Goal: Task Accomplishment & Management: Manage account settings

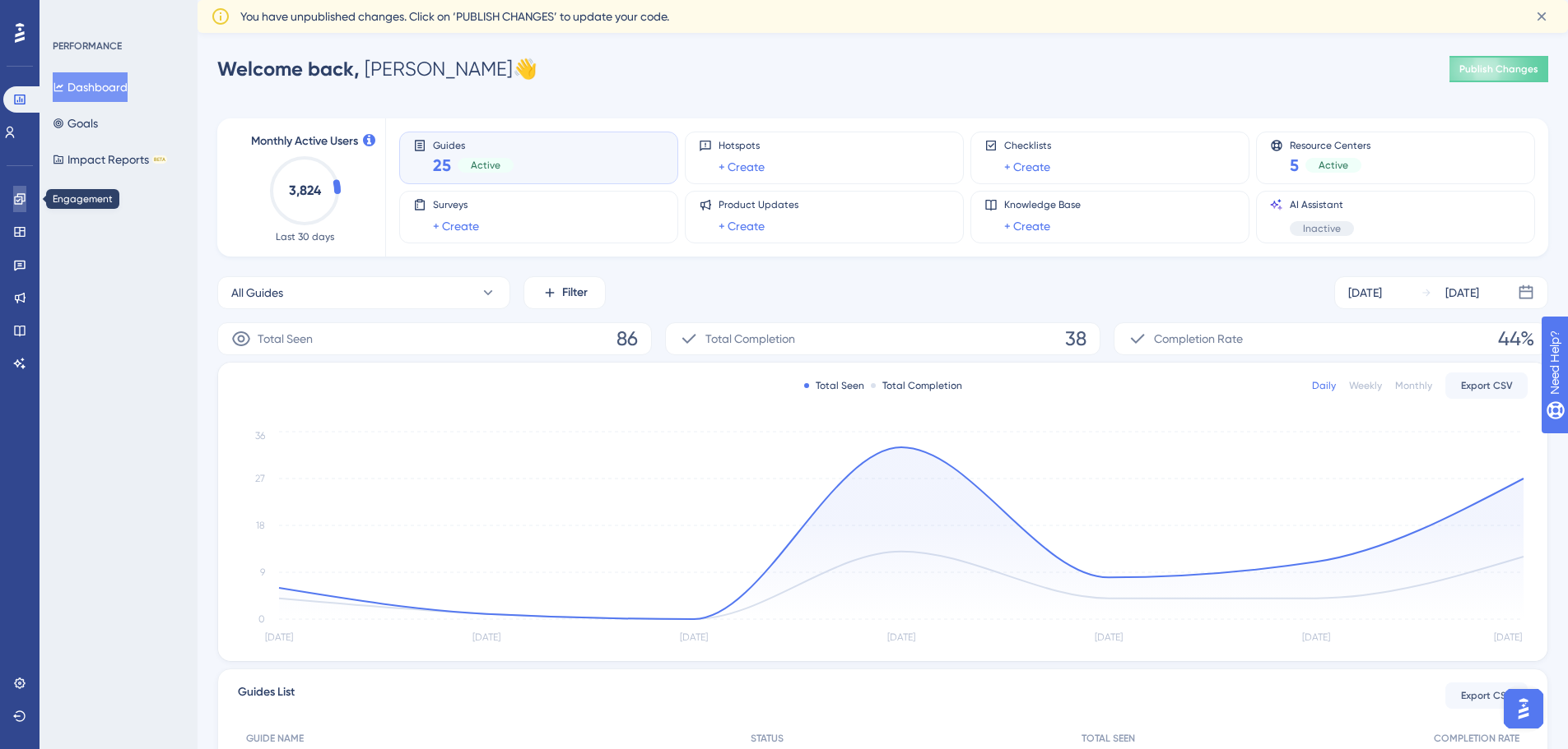
click at [23, 195] on icon at bounding box center [20, 199] width 13 height 13
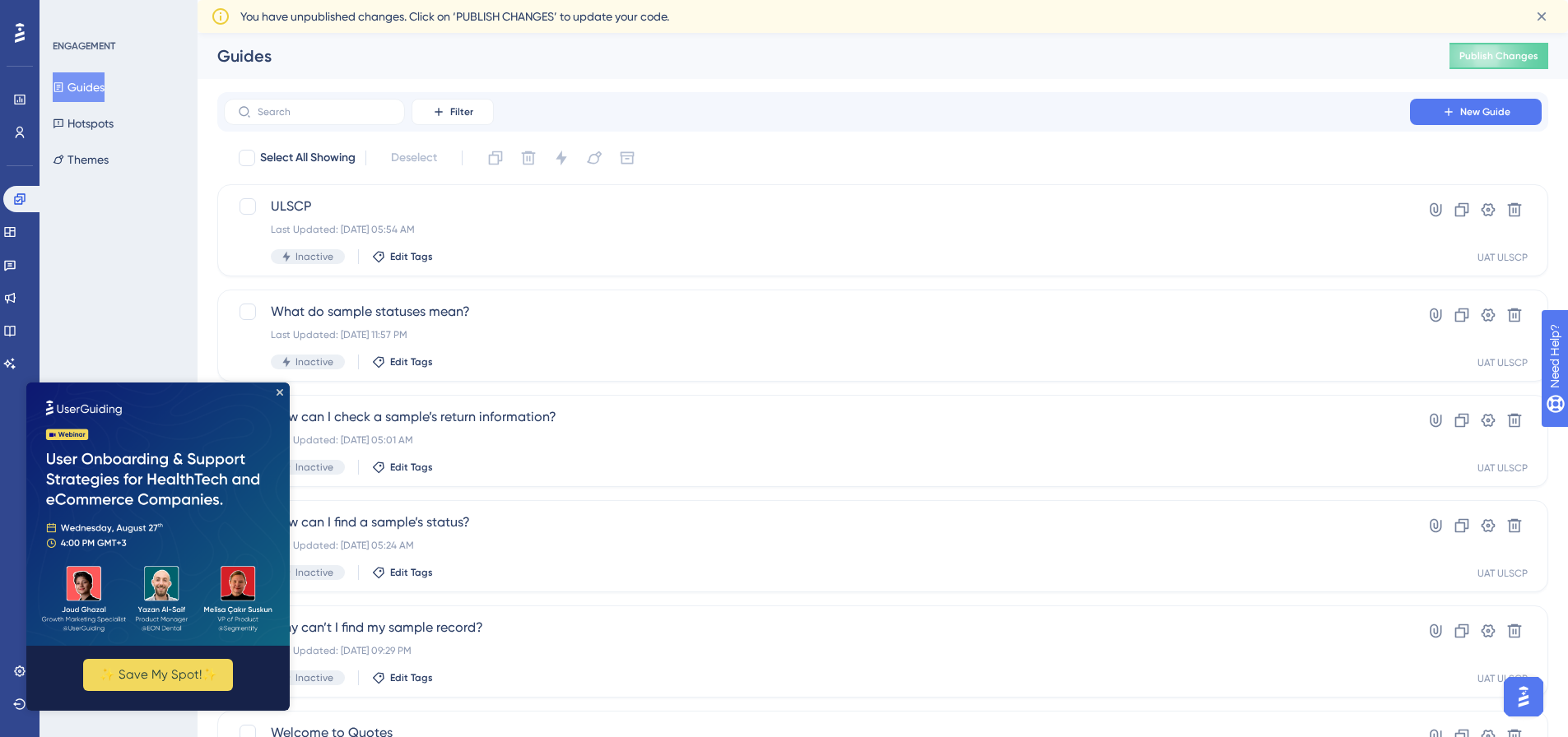
click at [99, 338] on div "ENGAGEMENT Guides Hotspots Themes" at bounding box center [118, 368] width 158 height 737
drag, startPoint x: 280, startPoint y: 391, endPoint x: 48, endPoint y: 1010, distance: 661.0
click at [280, 391] on icon "Close Preview" at bounding box center [280, 392] width 7 height 7
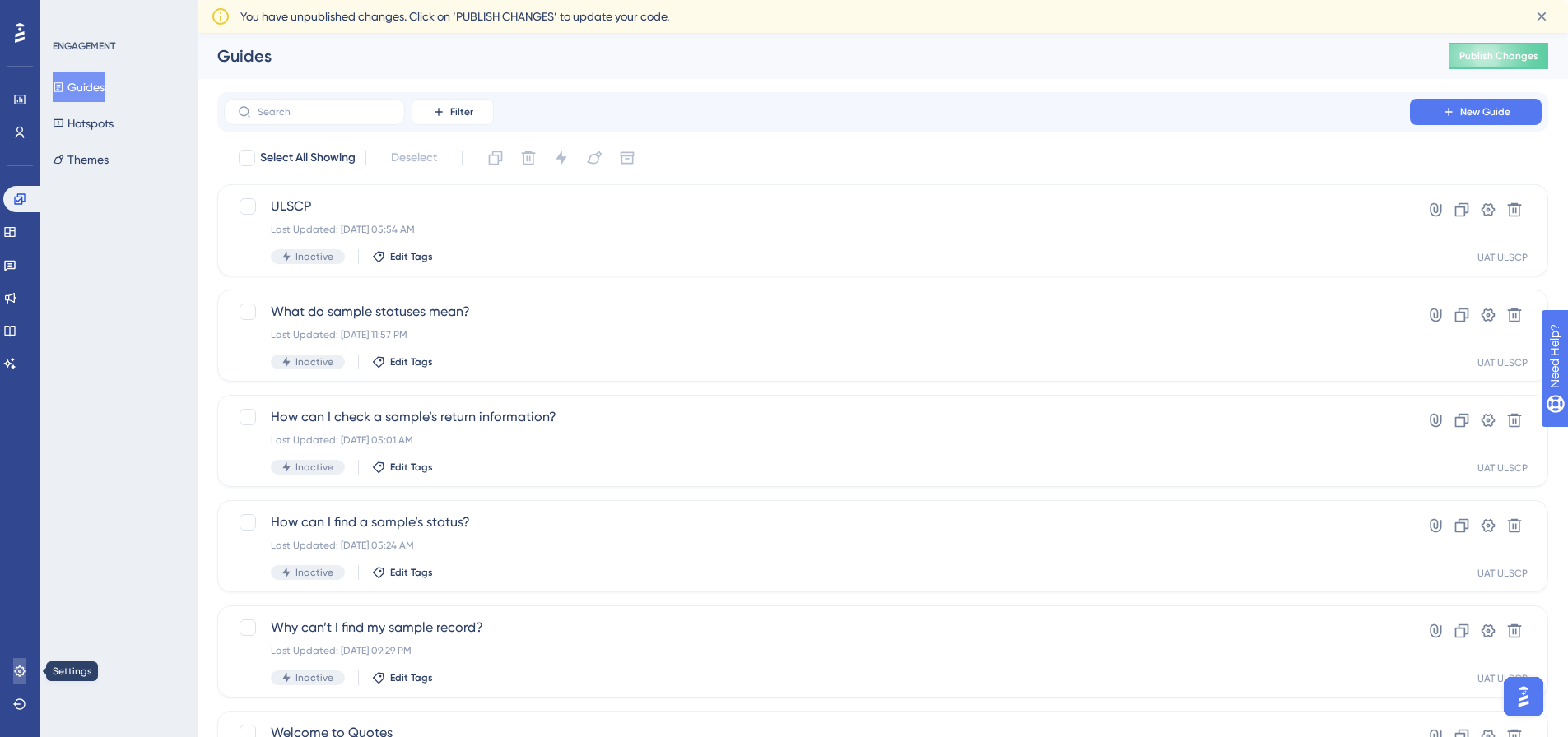
click at [19, 665] on icon at bounding box center [20, 672] width 13 height 13
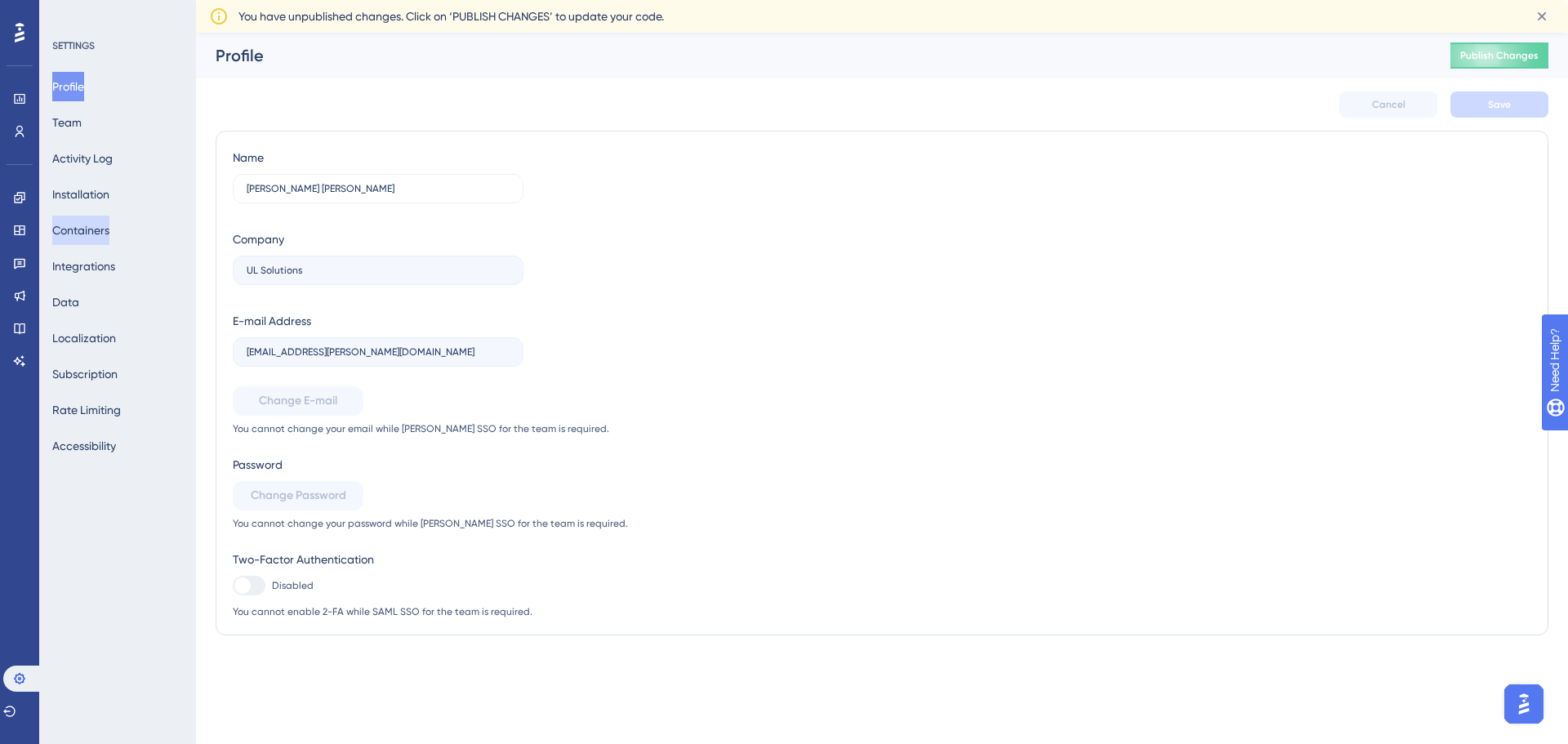
click at [105, 223] on button "Containers" at bounding box center [81, 230] width 57 height 30
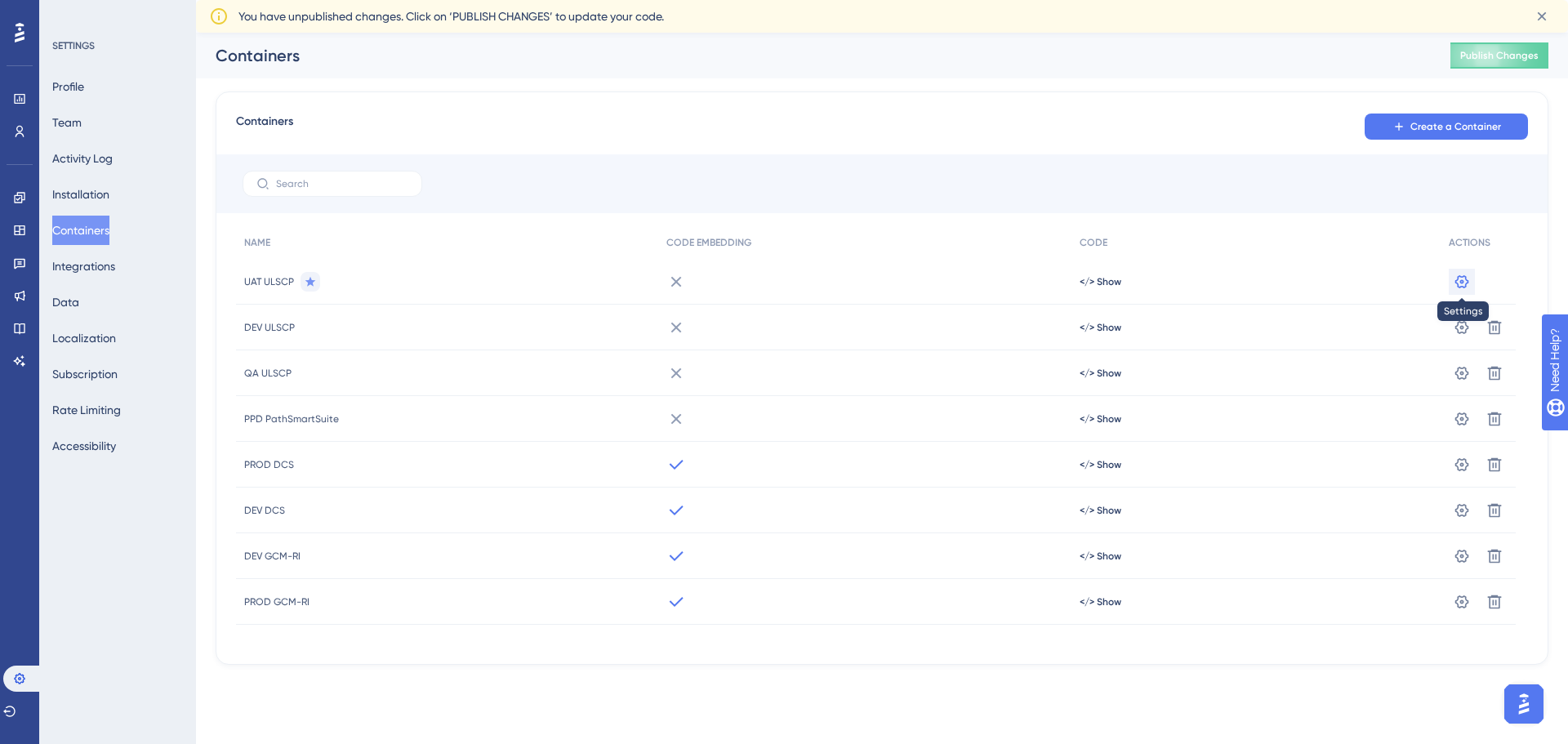
click at [1466, 281] on icon at bounding box center [1461, 281] width 16 height 16
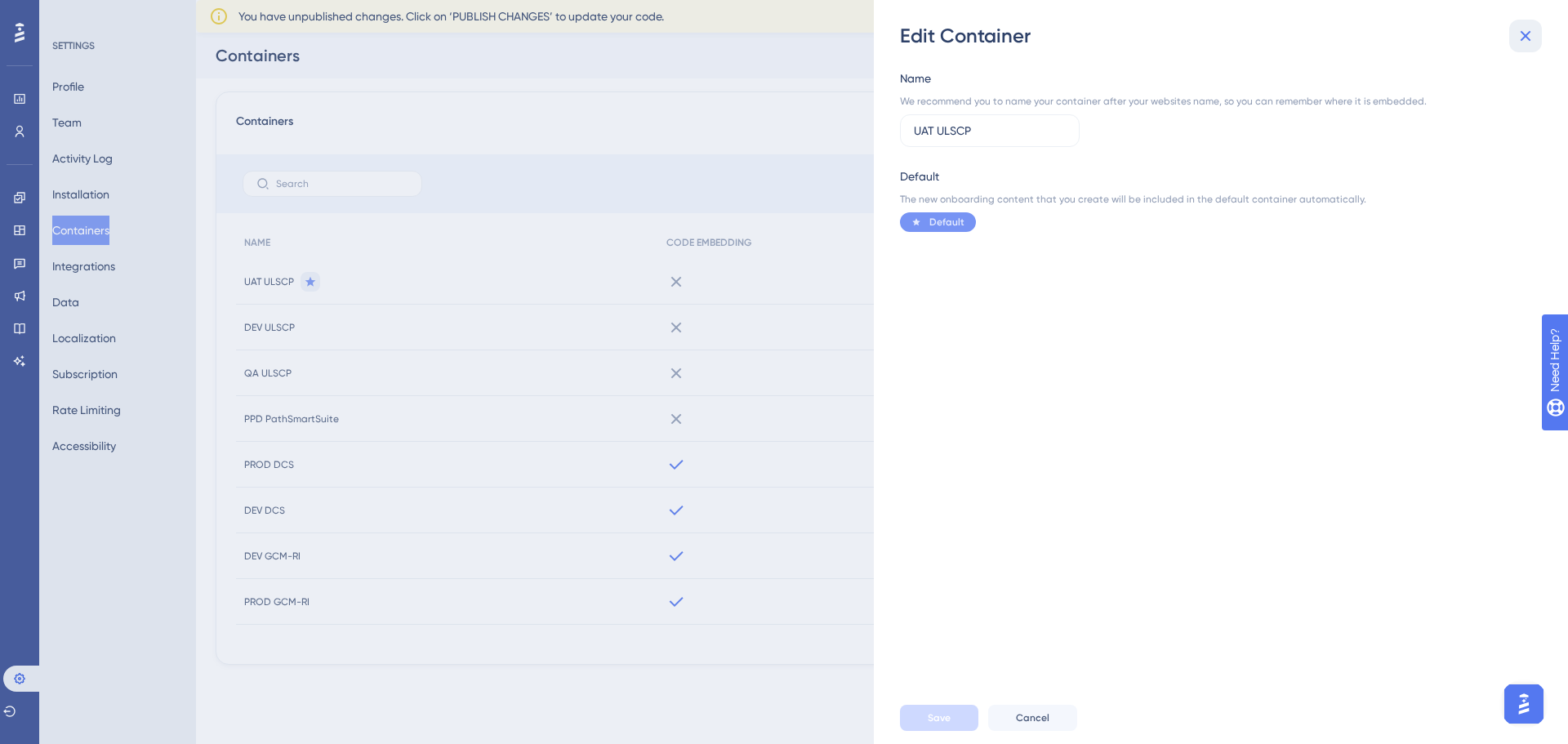
click at [1527, 34] on icon at bounding box center [1526, 36] width 10 height 10
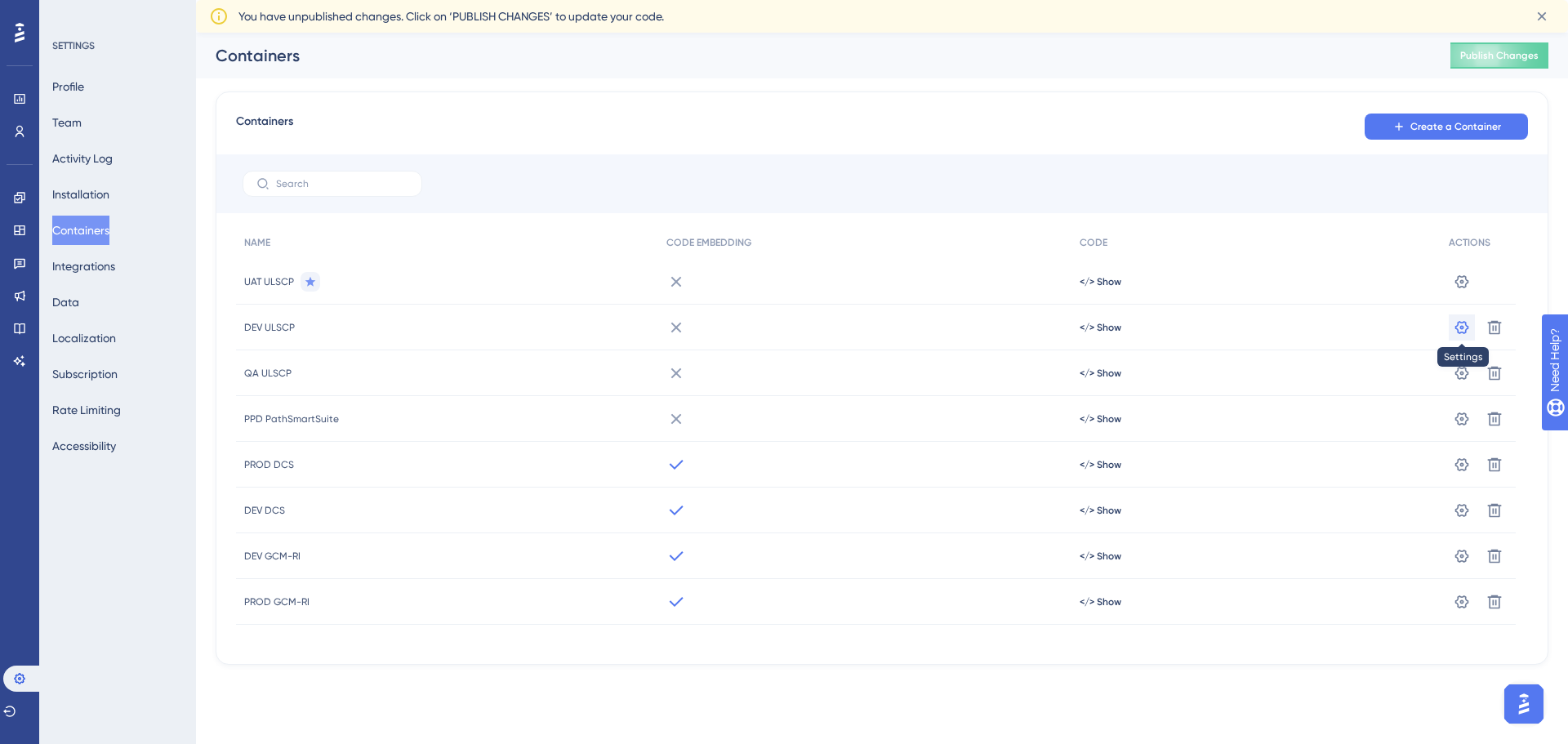
click at [1473, 295] on button at bounding box center [1461, 281] width 26 height 26
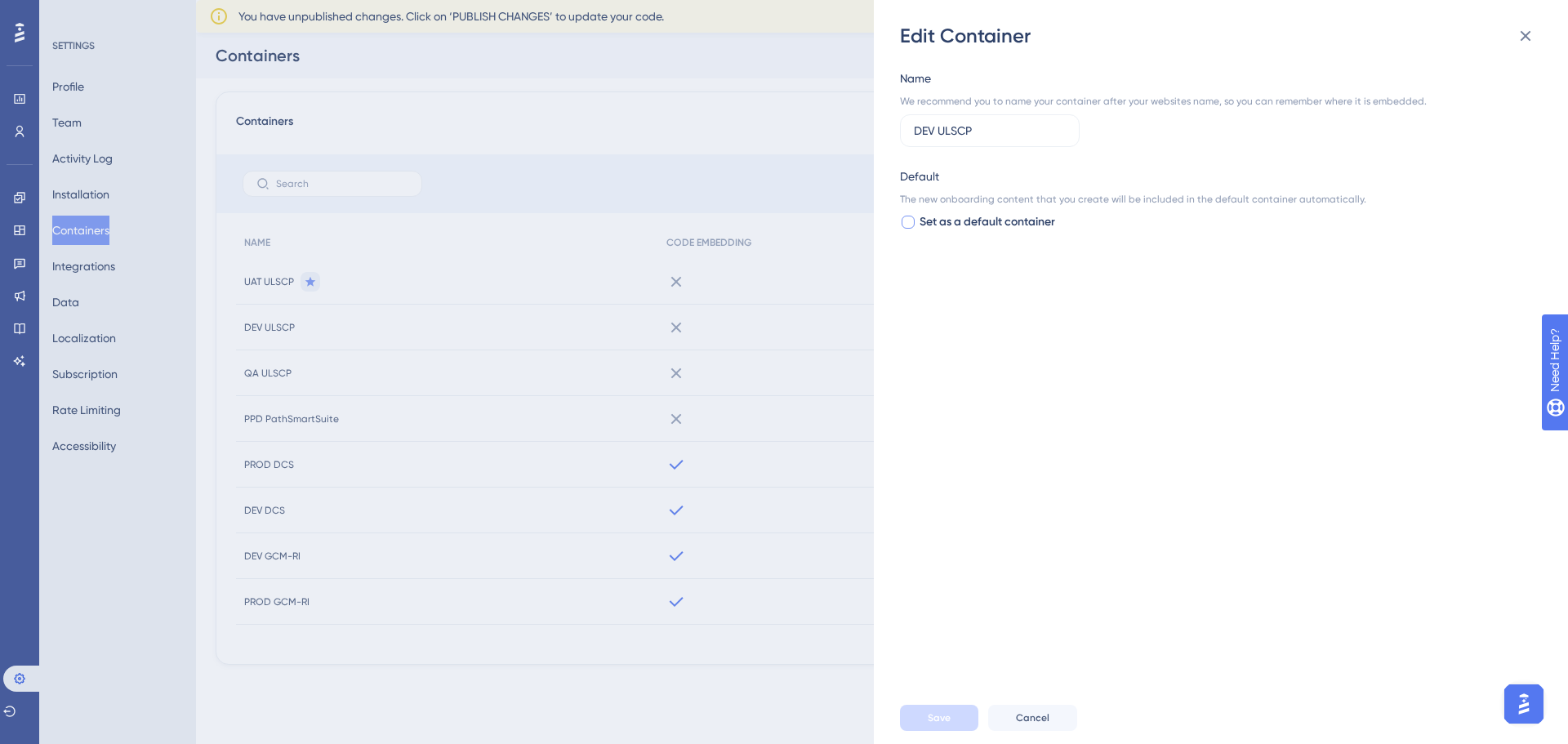
click at [907, 221] on div at bounding box center [909, 222] width 13 height 13
checkbox input "true"
click at [938, 714] on span "Save" at bounding box center [939, 718] width 23 height 13
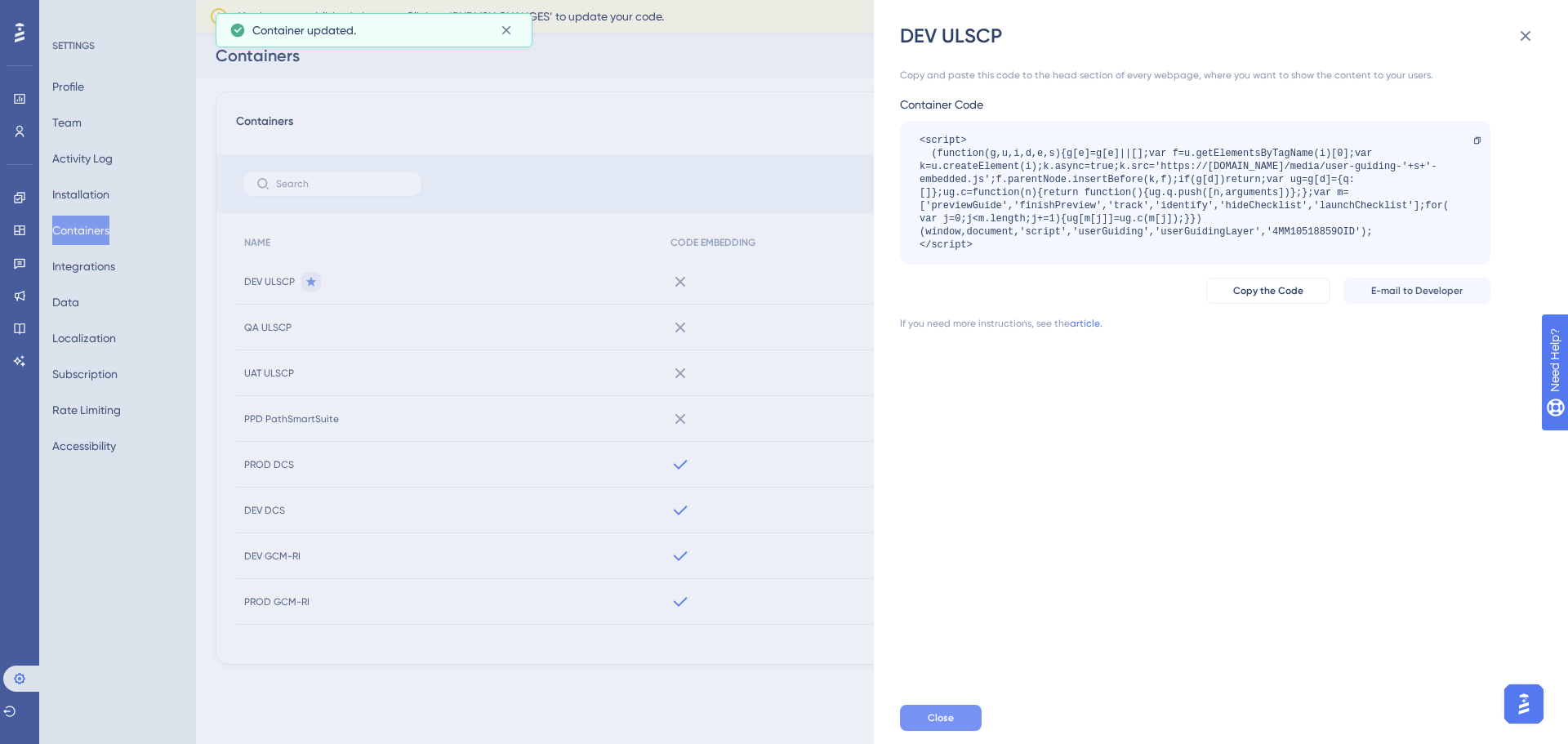
click at [957, 718] on button "Close" at bounding box center [941, 717] width 82 height 26
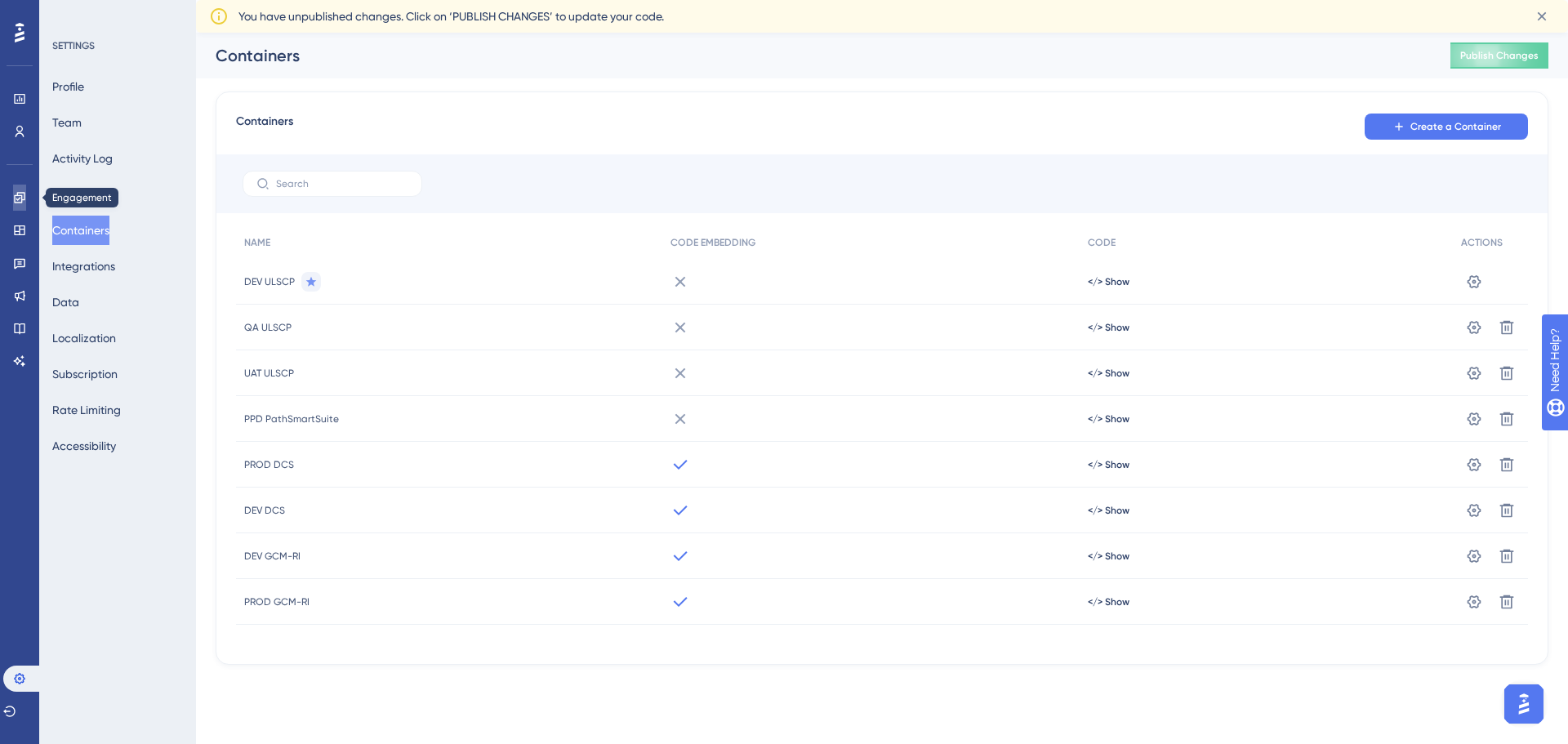
click at [24, 198] on icon at bounding box center [20, 197] width 13 height 13
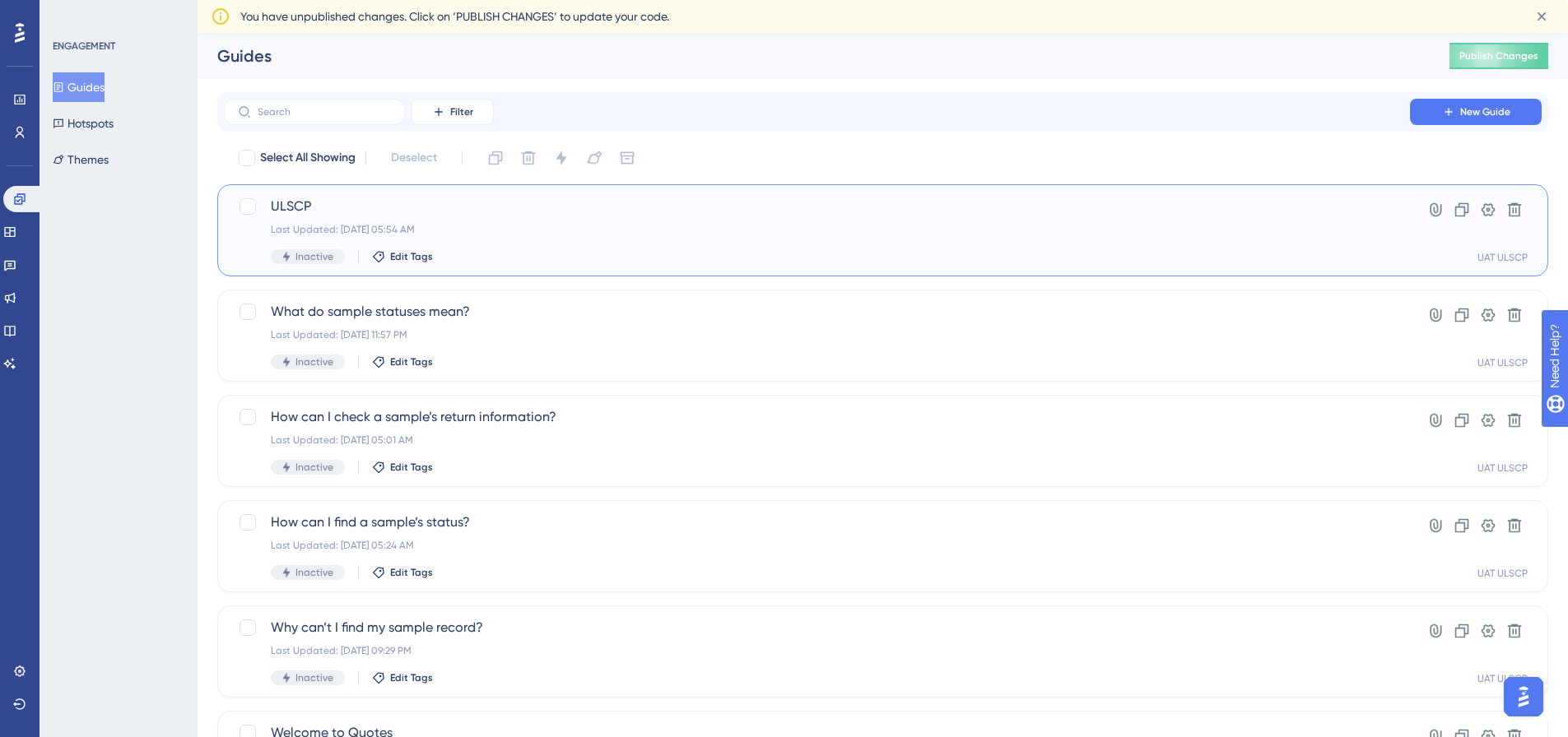
click at [298, 256] on span "Inactive" at bounding box center [313, 257] width 37 height 13
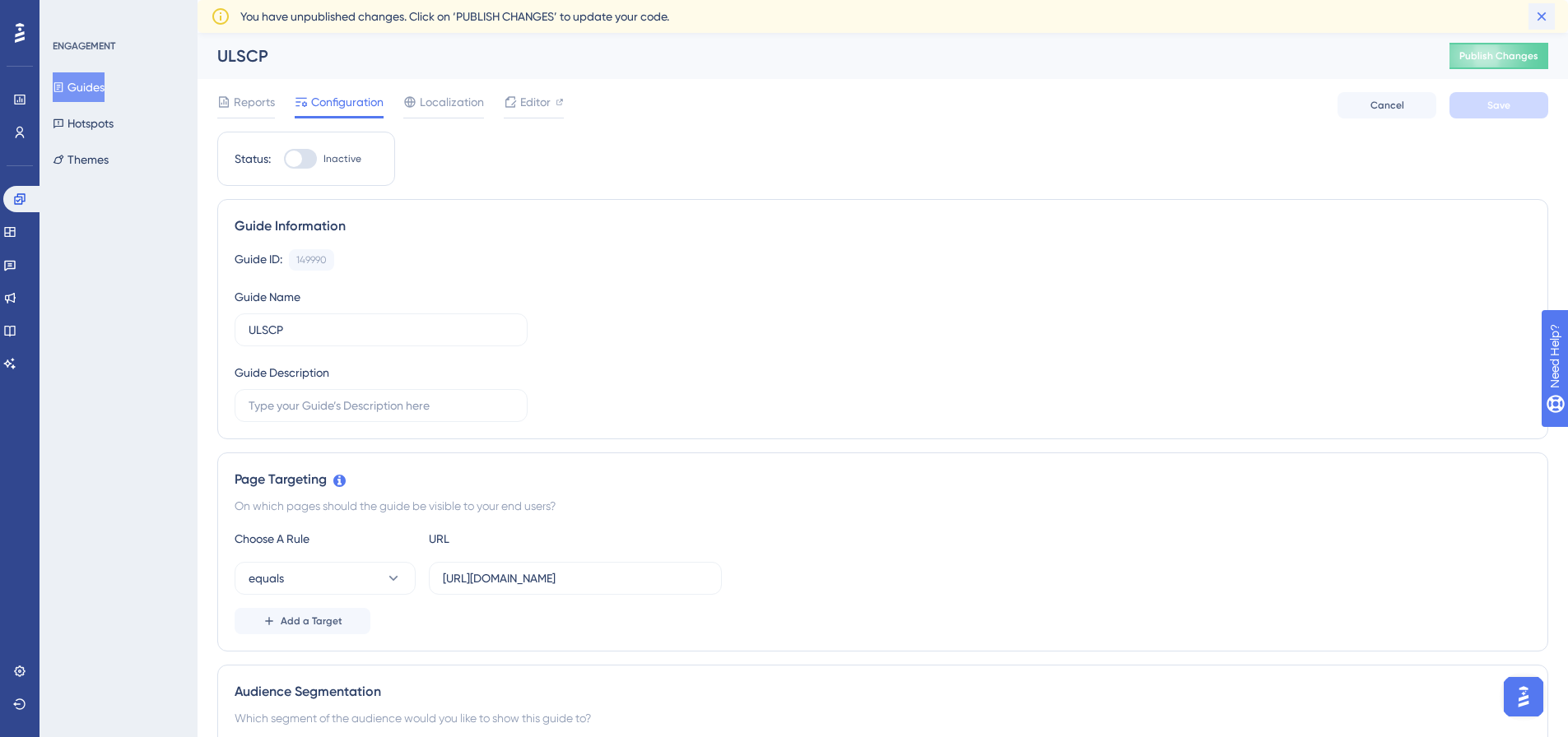
click at [1540, 17] on icon at bounding box center [1541, 16] width 9 height 9
